Goal: Check status: Check status

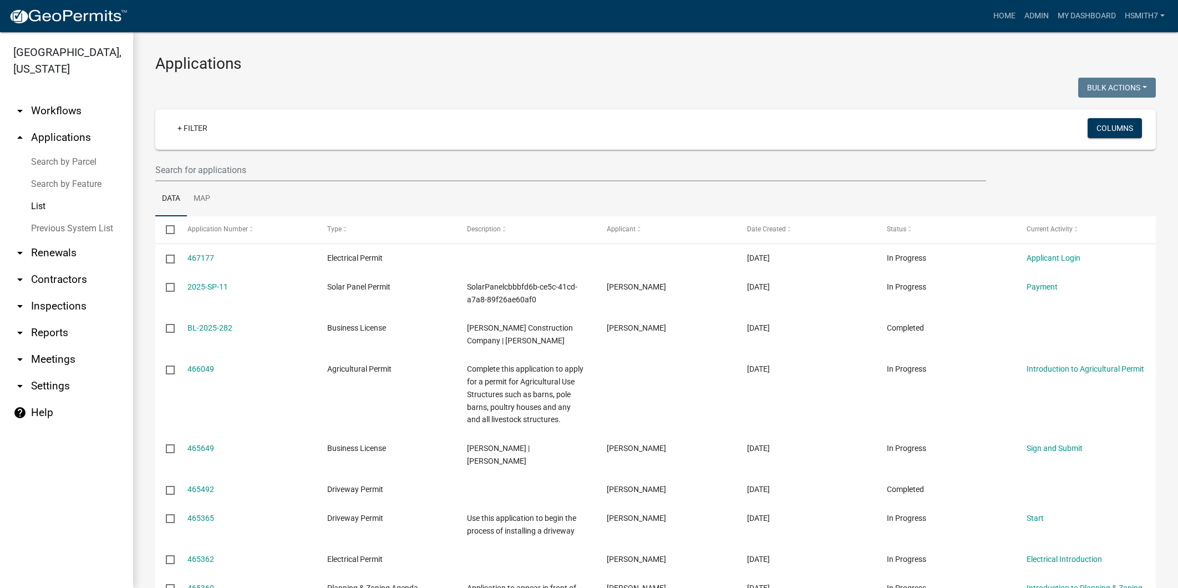
select select "3: 100"
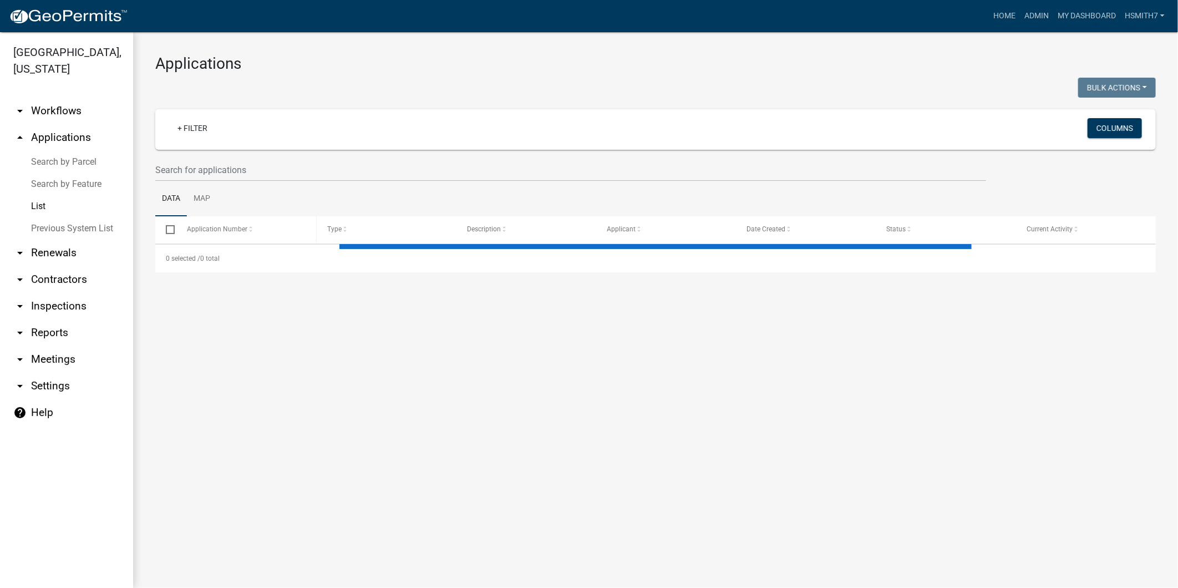
select select "3: 100"
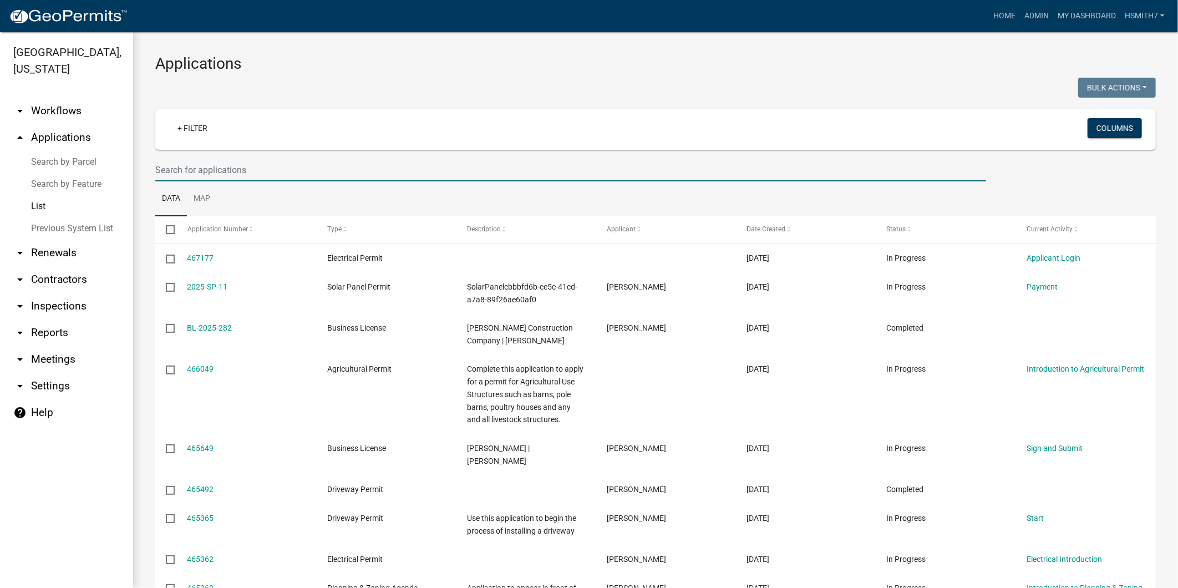
click at [385, 166] on input "text" at bounding box center [570, 170] width 831 height 23
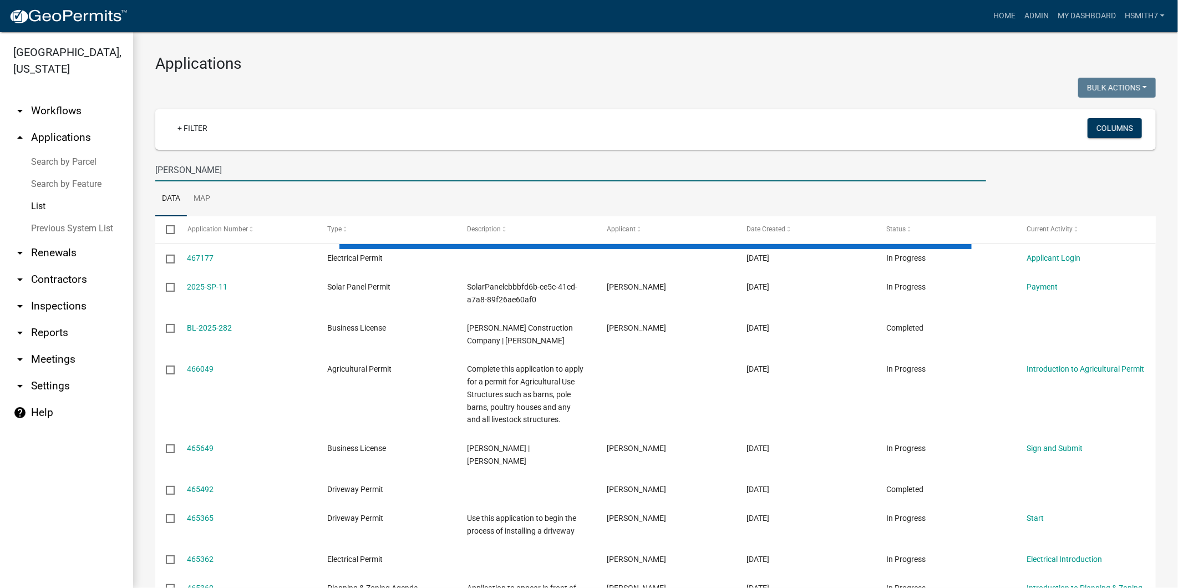
type input "fowler"
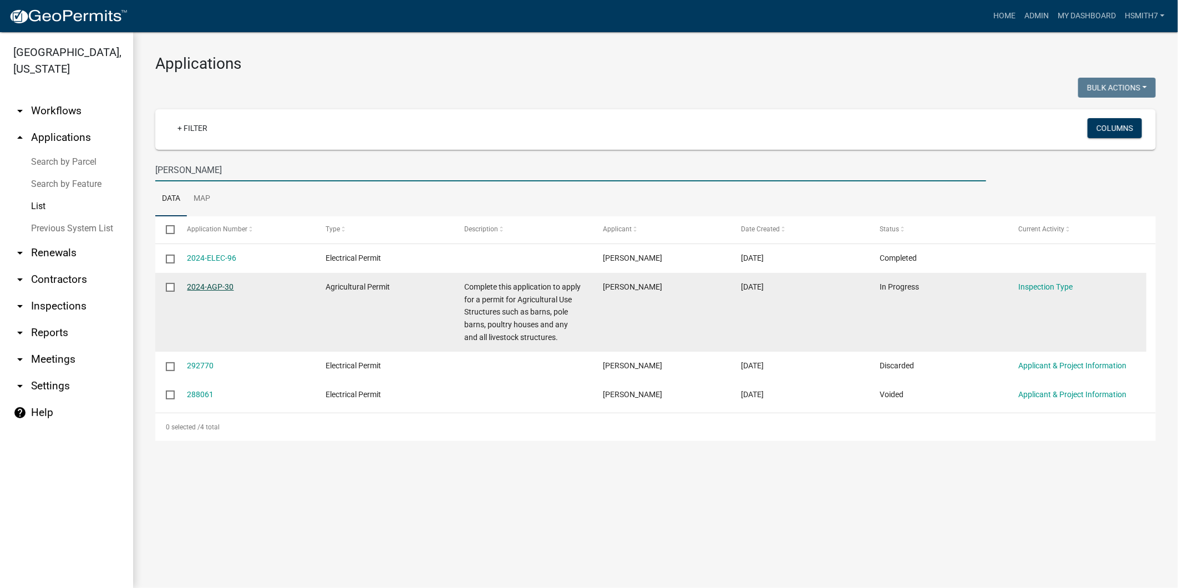
click at [212, 286] on link "2024-AGP-30" at bounding box center [210, 286] width 47 height 9
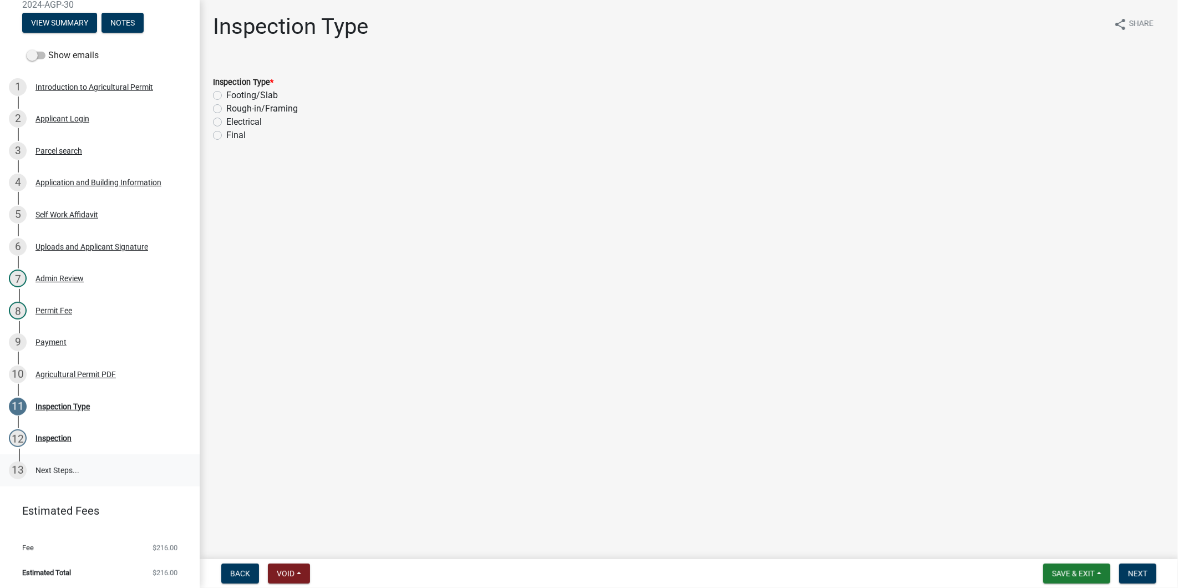
scroll to position [129, 0]
click at [81, 338] on div "9 Payment" at bounding box center [95, 341] width 173 height 18
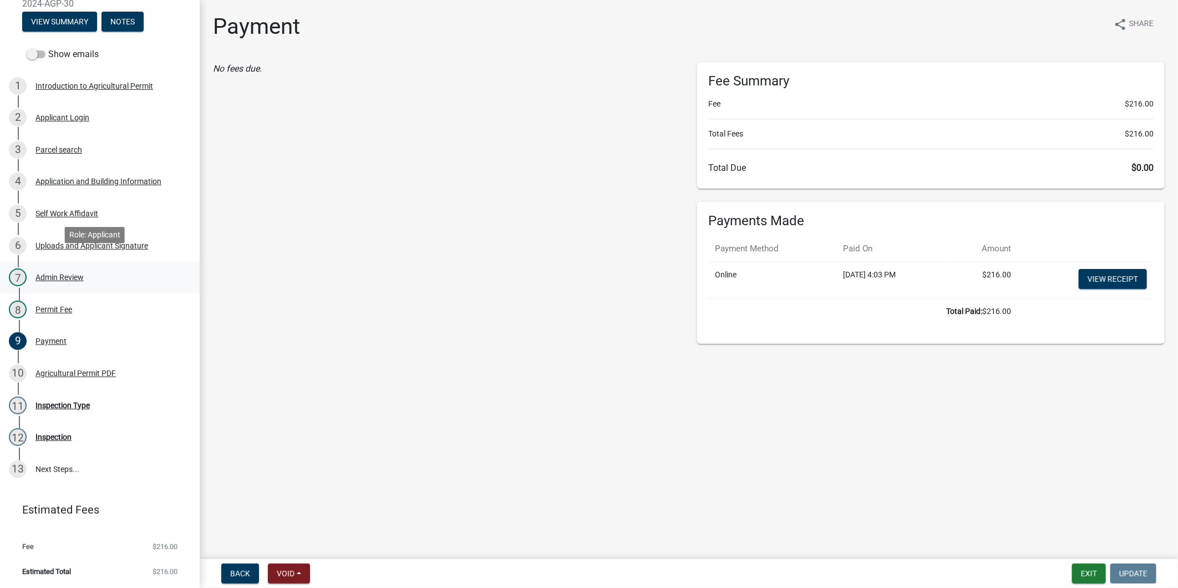
scroll to position [0, 0]
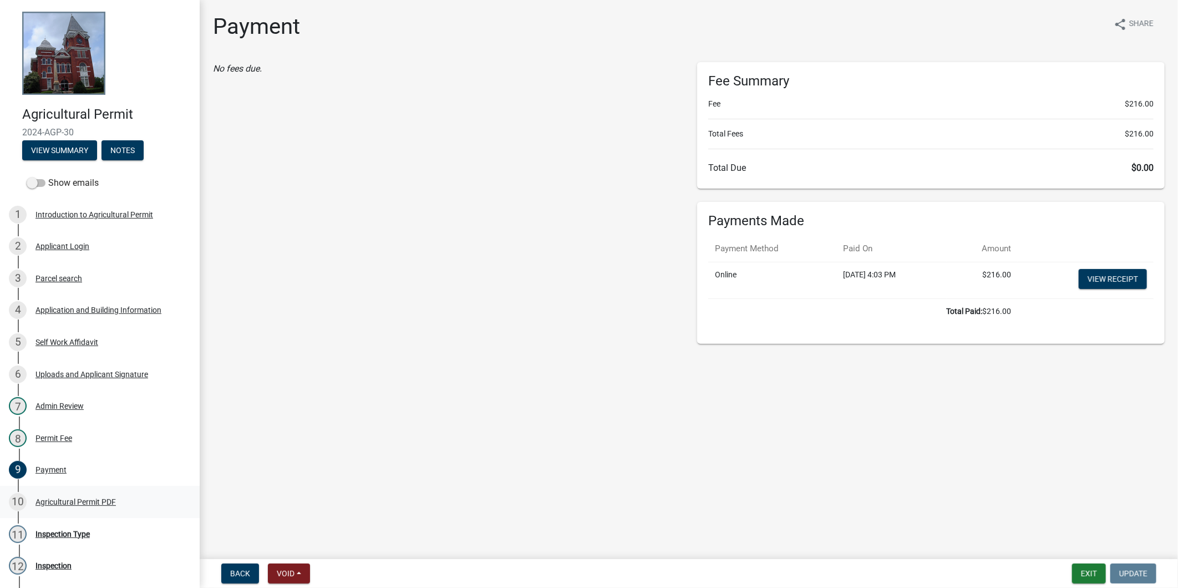
click at [73, 495] on div "10 Agricultural Permit PDF" at bounding box center [95, 502] width 173 height 18
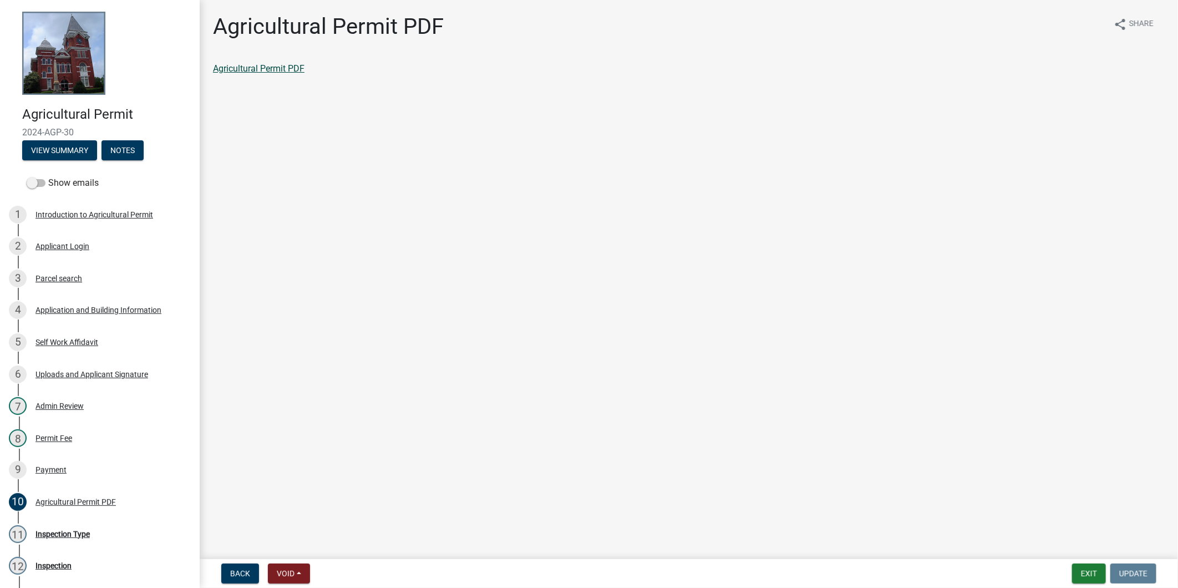
click at [276, 73] on link "Agricultural Permit PDF" at bounding box center [258, 68] width 91 height 11
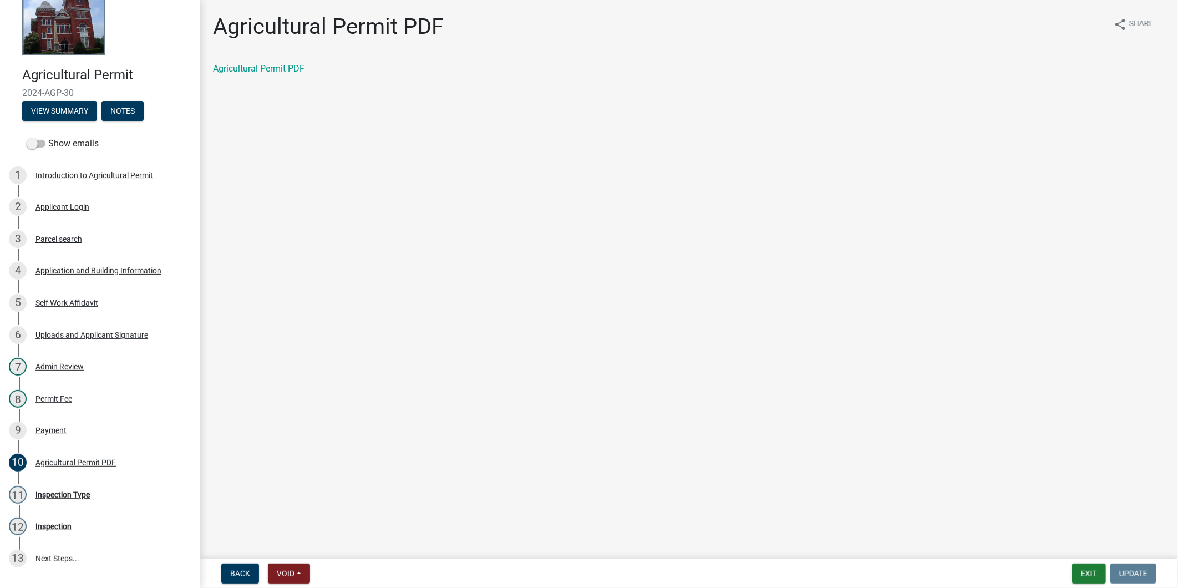
scroll to position [62, 0]
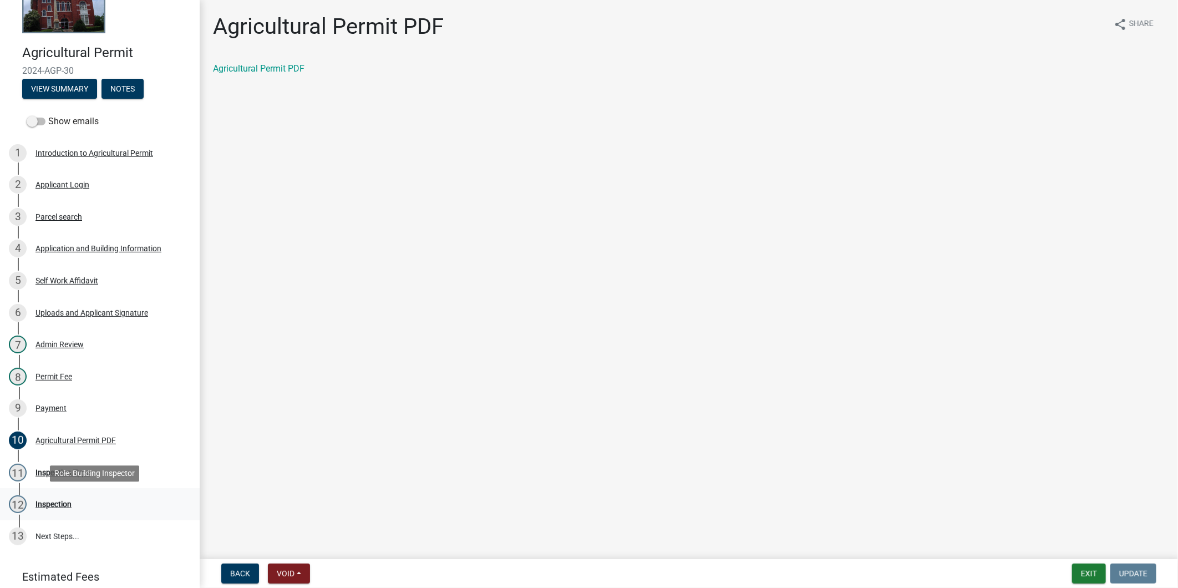
click at [86, 497] on div "12 Inspection" at bounding box center [95, 504] width 173 height 18
click at [93, 475] on div "11 Inspection Type" at bounding box center [95, 472] width 173 height 18
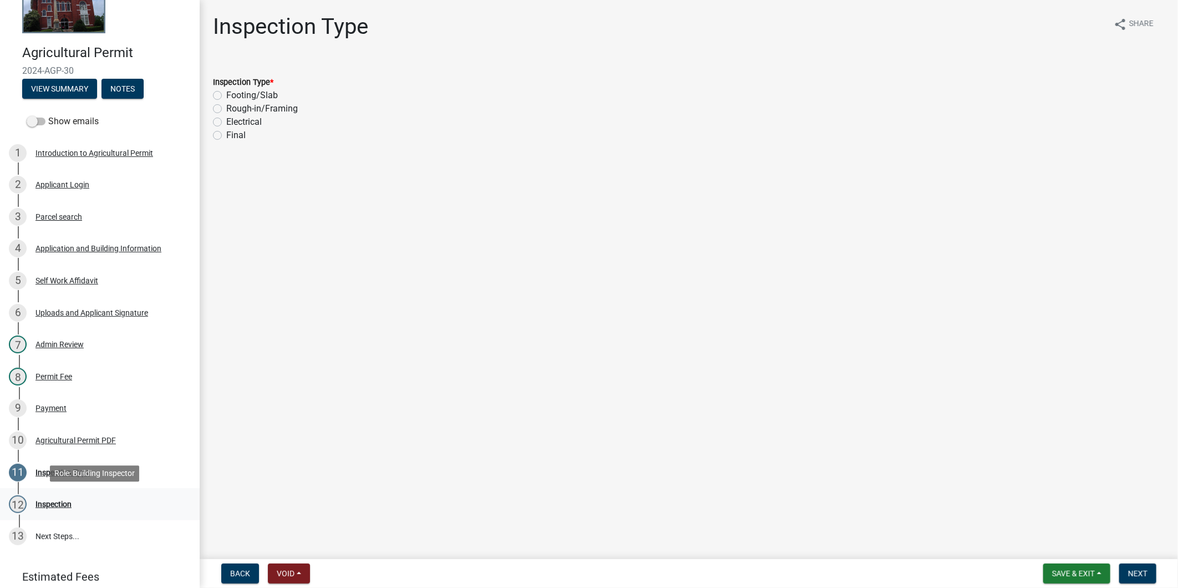
click at [94, 502] on div "12 Inspection" at bounding box center [95, 504] width 173 height 18
